Goal: Task Accomplishment & Management: Manage account settings

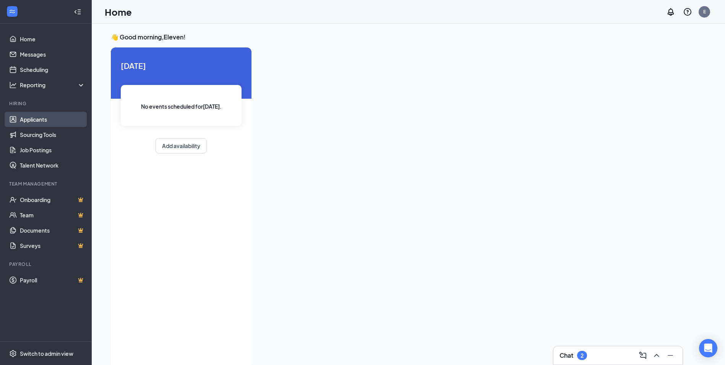
click at [50, 122] on link "Applicants" at bounding box center [52, 119] width 65 height 15
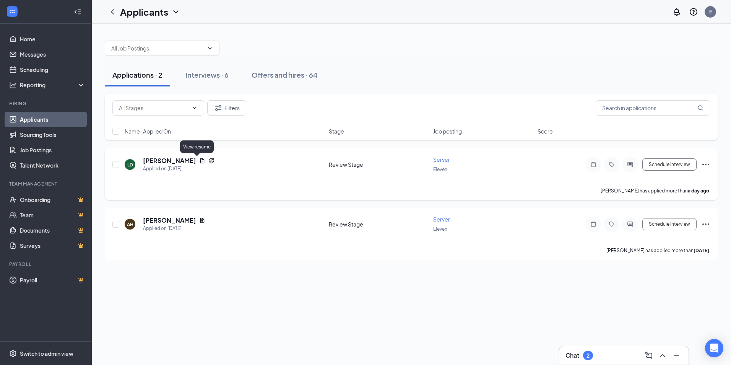
click at [200, 160] on icon "Document" at bounding box center [202, 160] width 4 height 5
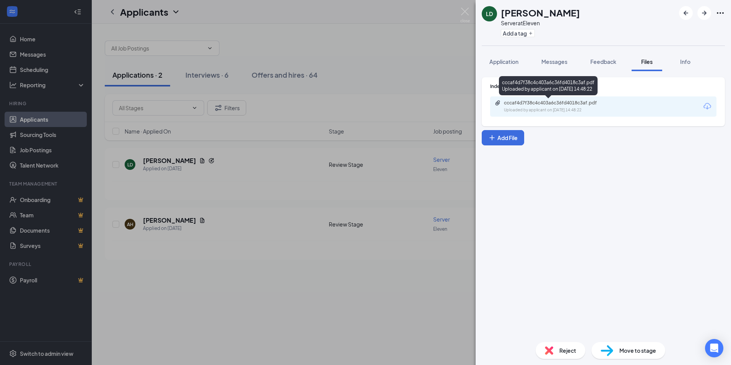
click at [532, 110] on div "Uploaded by applicant on [DATE] 14:48:22" at bounding box center [561, 110] width 115 height 6
click at [557, 346] on div "Reject" at bounding box center [561, 350] width 50 height 17
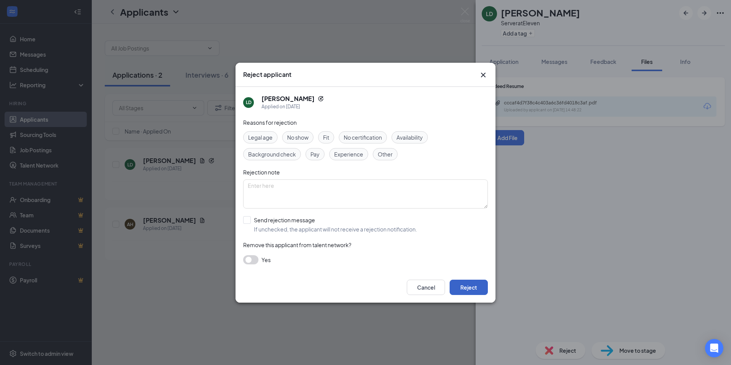
click at [472, 281] on button "Reject" at bounding box center [469, 286] width 38 height 15
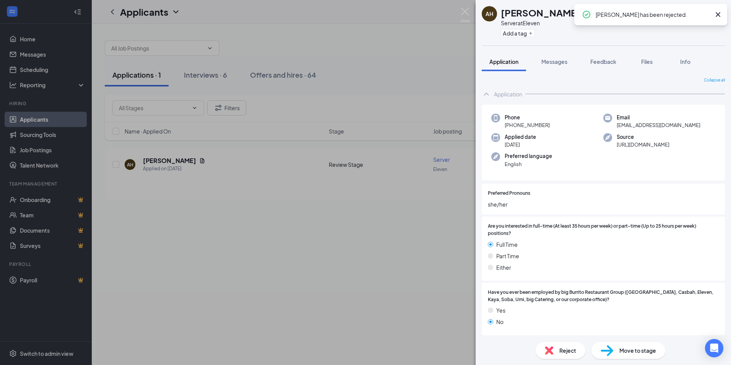
click at [467, 15] on img at bounding box center [465, 15] width 10 height 15
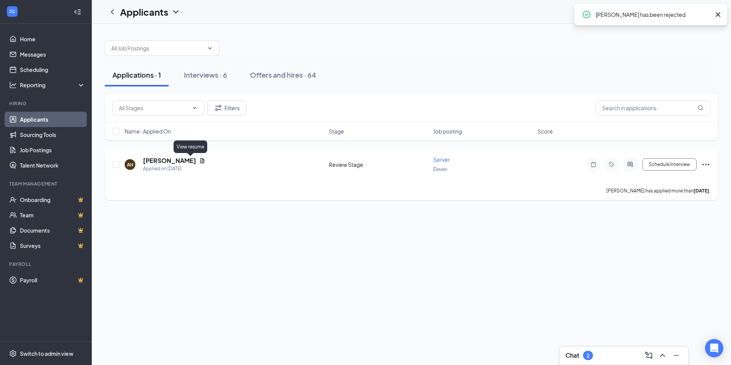
click at [199, 161] on icon "Document" at bounding box center [202, 161] width 6 height 6
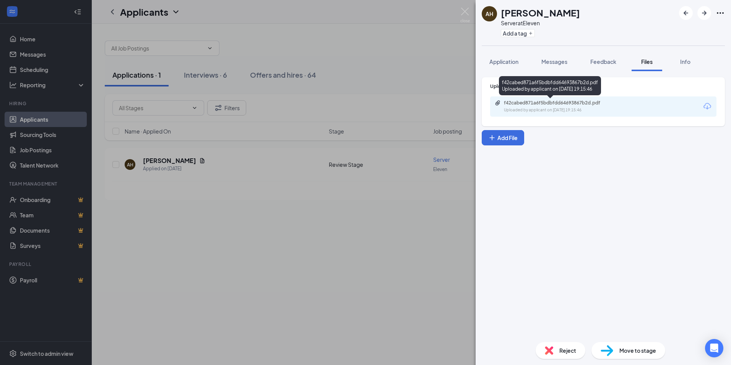
click at [585, 106] on div "f42cabed871a6f5bdbfdd64693867b2d.pdf Uploaded by applicant on [DATE] 19:15:46" at bounding box center [557, 106] width 124 height 13
click at [556, 346] on div "Reject" at bounding box center [561, 350] width 50 height 17
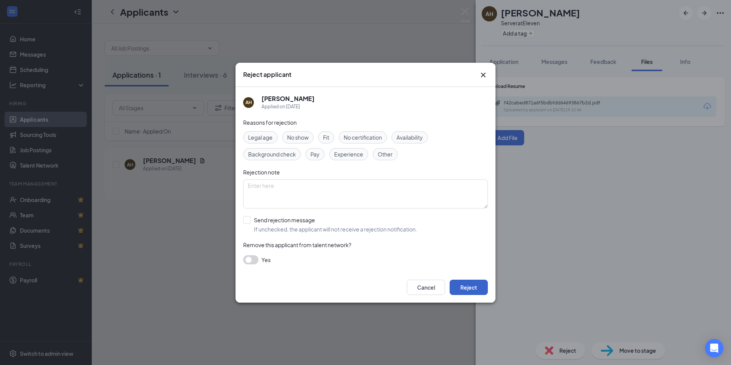
click at [468, 281] on button "Reject" at bounding box center [469, 286] width 38 height 15
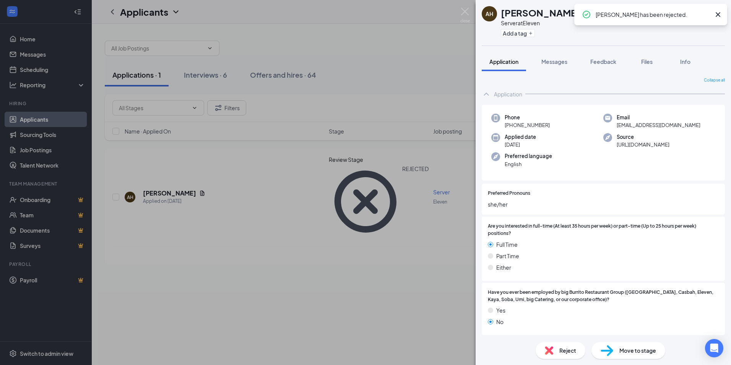
click at [461, 6] on div "AH [PERSON_NAME] Server at Eleven Add a tag Application Messages Feedback Files…" at bounding box center [365, 182] width 731 height 365
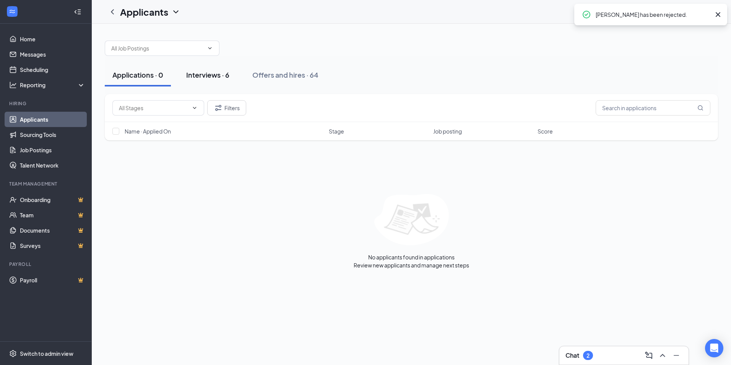
click at [223, 72] on div "Interviews · 6" at bounding box center [207, 75] width 43 height 10
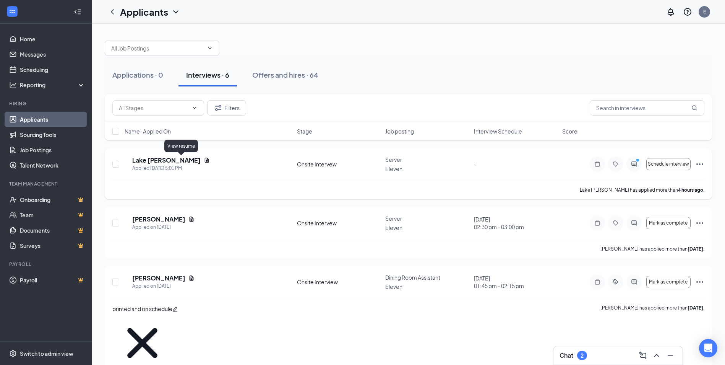
click at [205, 161] on icon "Document" at bounding box center [207, 160] width 4 height 5
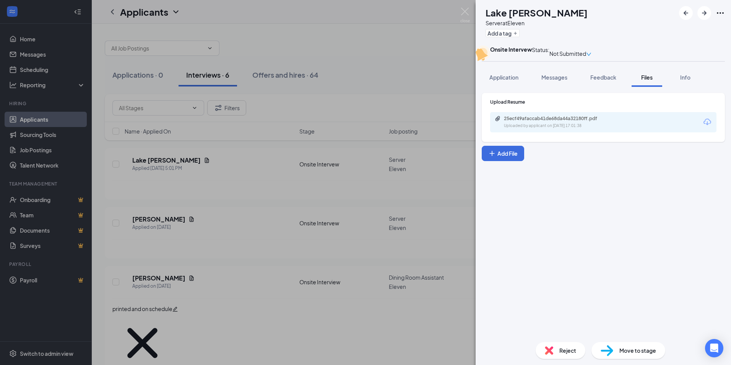
click at [538, 132] on div "25ecf49afaccab41de68da44a32180ff.pdf Uploaded by applicant on [DATE] 17:01:38" at bounding box center [603, 122] width 226 height 20
click at [538, 122] on div "25ecf49afaccab41de68da44a32180ff.pdf" at bounding box center [557, 118] width 107 height 6
click at [464, 8] on img at bounding box center [465, 15] width 10 height 15
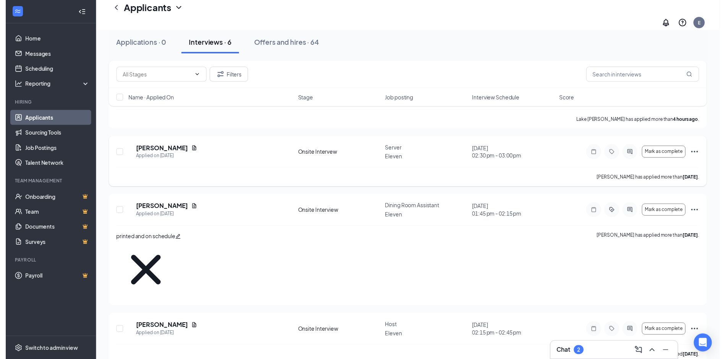
scroll to position [76, 0]
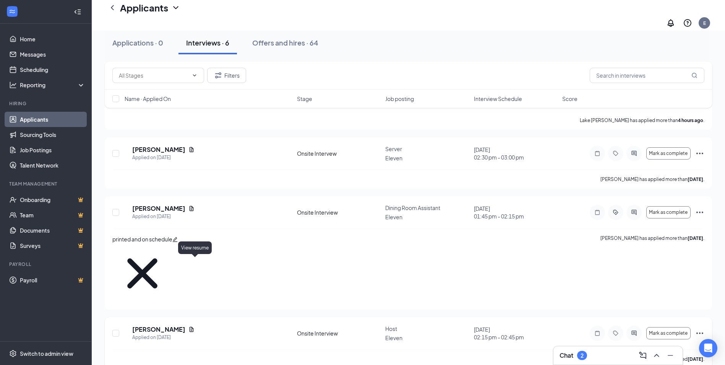
click at [194, 326] on icon "Document" at bounding box center [192, 328] width 4 height 5
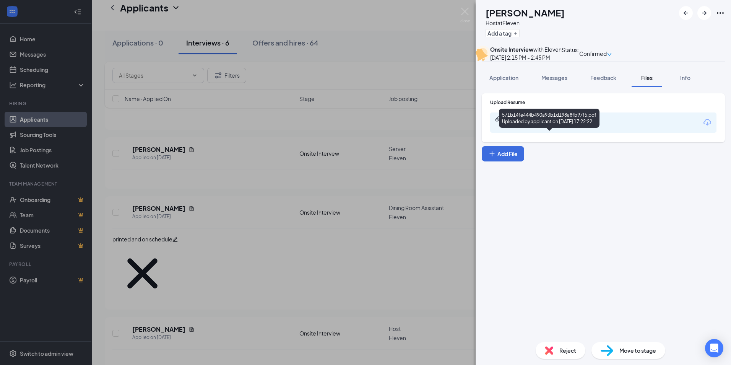
click at [555, 129] on div "571b14fe444b490a93b1d198a8fb97f5.pdf Uploaded by applicant on [DATE] 17:22:22" at bounding box center [557, 122] width 124 height 13
click at [564, 340] on div "Reject Move to stage" at bounding box center [603, 350] width 255 height 29
click at [564, 343] on div "Reject" at bounding box center [561, 350] width 50 height 17
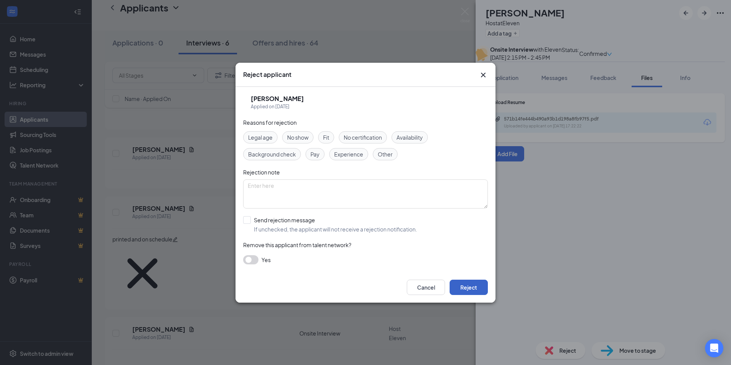
click at [458, 285] on button "Reject" at bounding box center [469, 286] width 38 height 15
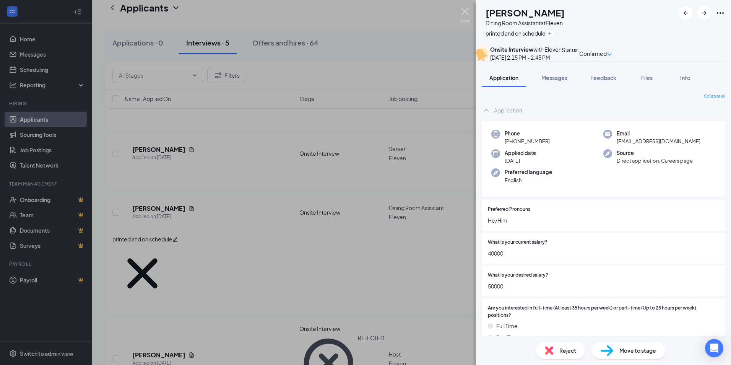
click at [462, 13] on img at bounding box center [465, 15] width 10 height 15
